Goal: Transaction & Acquisition: Purchase product/service

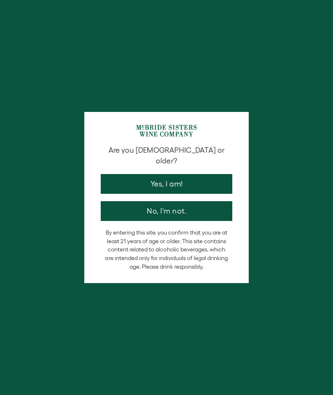
click at [174, 174] on button "Yes, I am!" at bounding box center [167, 184] width 132 height 20
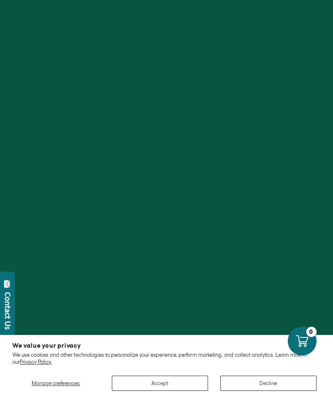
click at [266, 380] on button "Decline" at bounding box center [268, 383] width 96 height 15
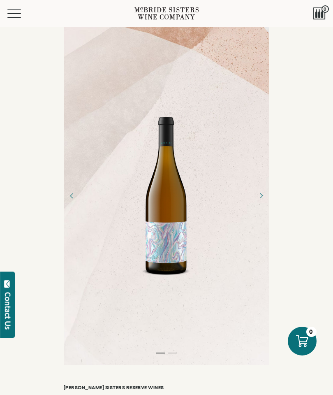
click at [21, 15] on button "Menu" at bounding box center [22, 13] width 30 height 8
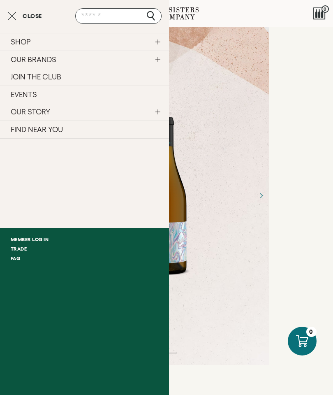
click at [23, 41] on link "SHOP" at bounding box center [84, 42] width 169 height 18
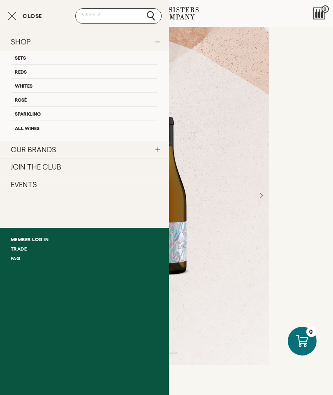
click at [21, 86] on link "Whites" at bounding box center [85, 85] width 146 height 14
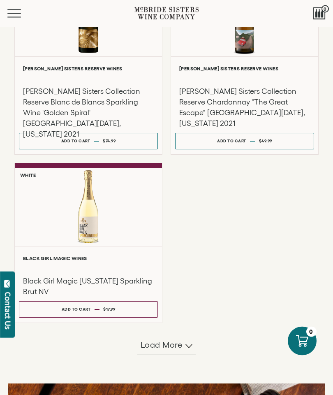
scroll to position [615, 0]
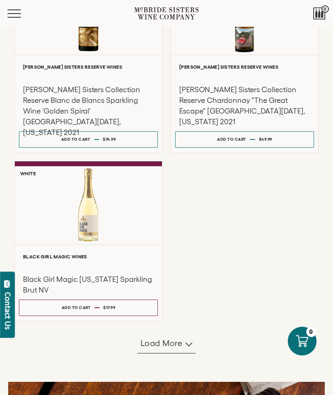
click at [180, 349] on span "Load more" at bounding box center [162, 343] width 42 height 12
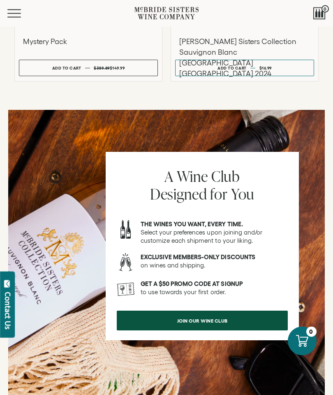
scroll to position [1169, 0]
